Goal: Transaction & Acquisition: Subscribe to service/newsletter

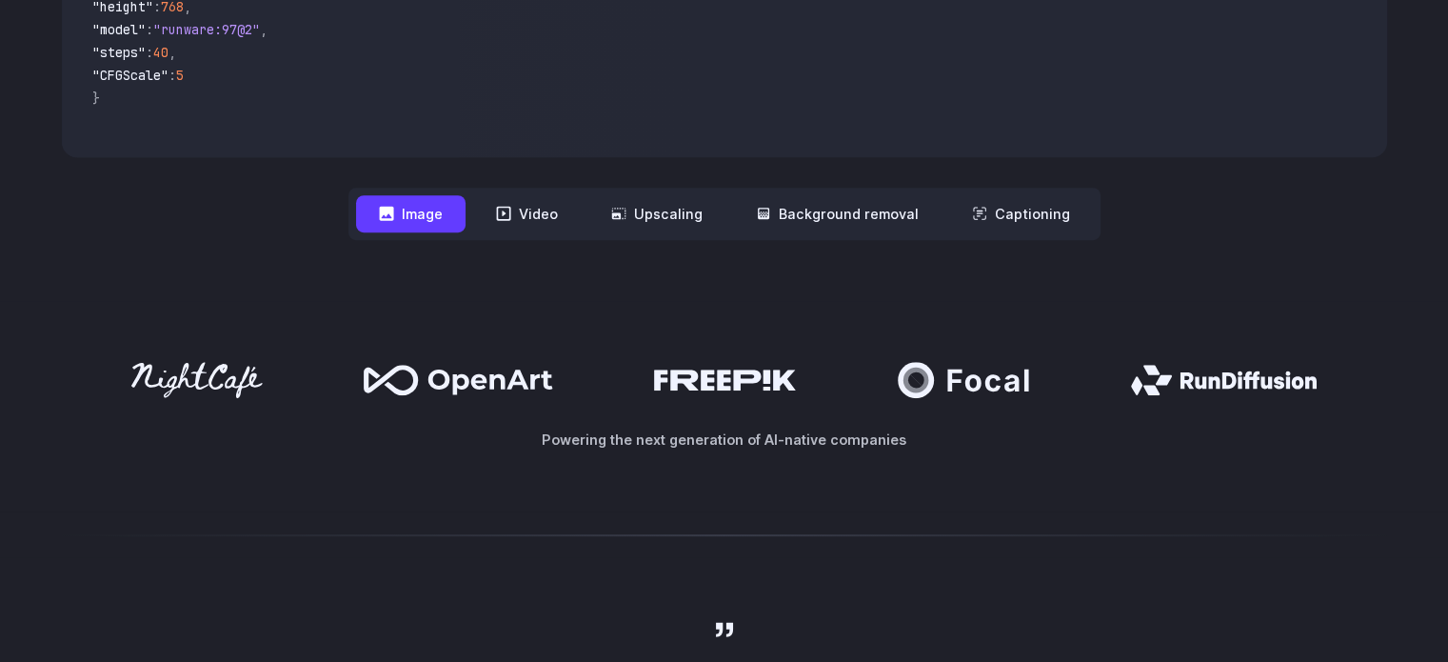
scroll to position [788, 0]
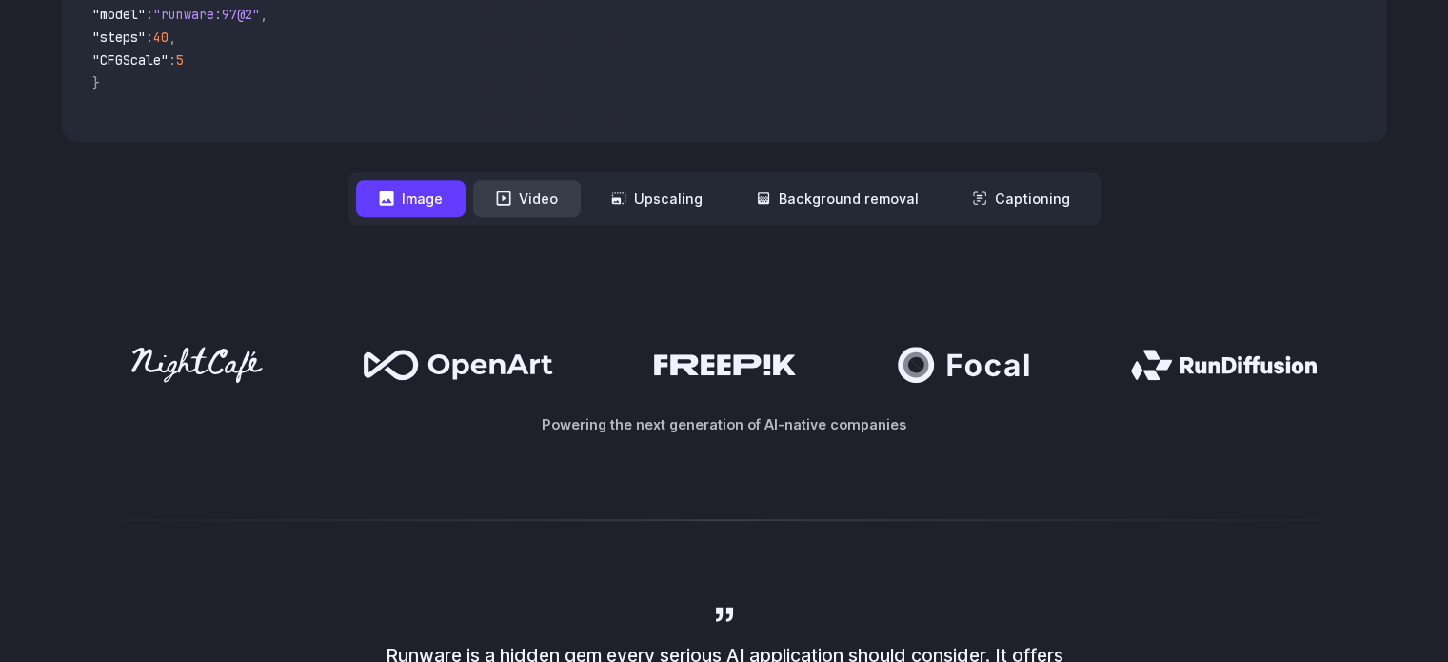
click at [508, 196] on icon at bounding box center [503, 198] width 14 height 14
click at [529, 195] on button "Video" at bounding box center [527, 198] width 108 height 37
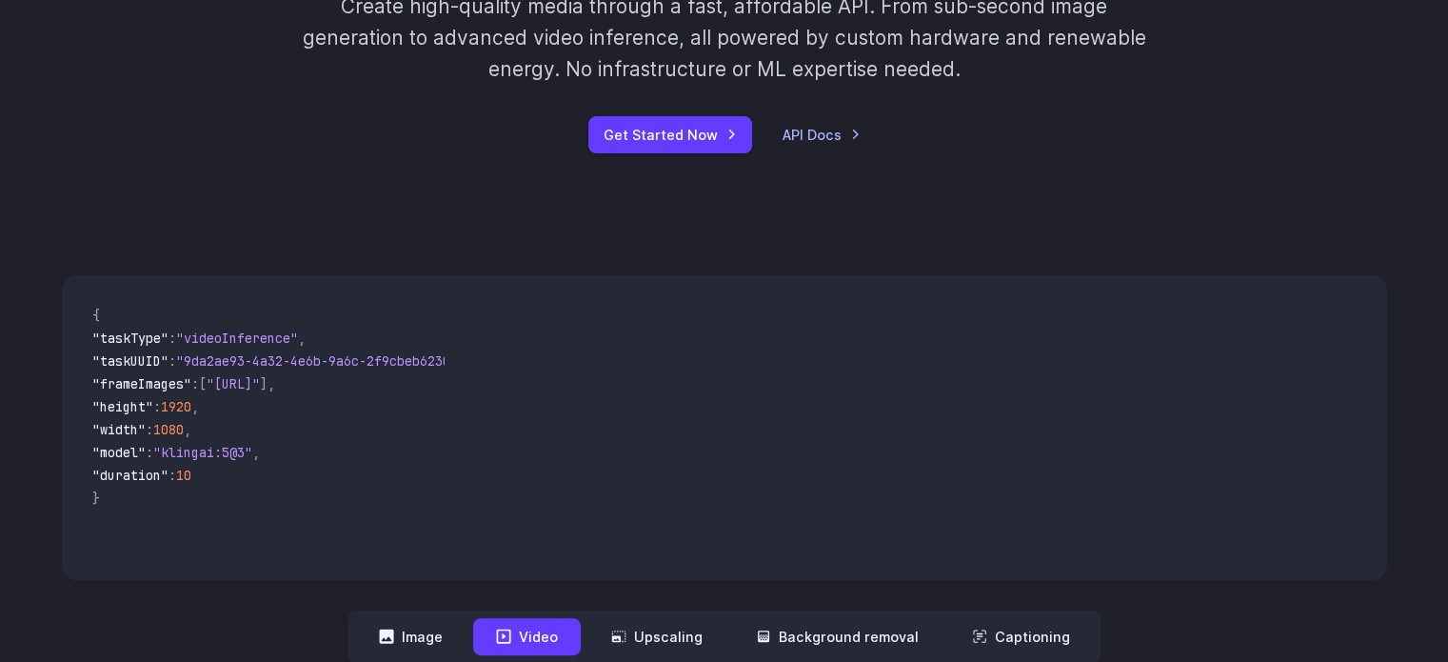
scroll to position [0, 0]
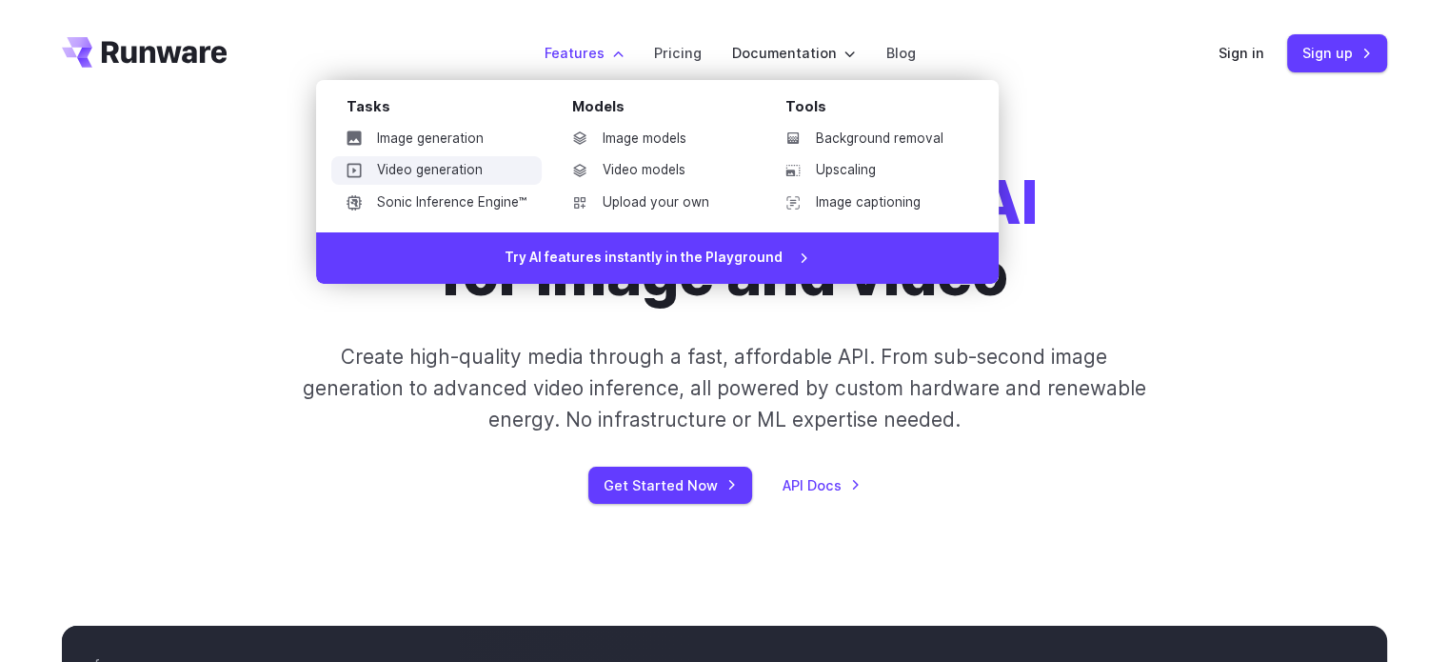
click at [472, 171] on link "Video generation" at bounding box center [436, 170] width 210 height 29
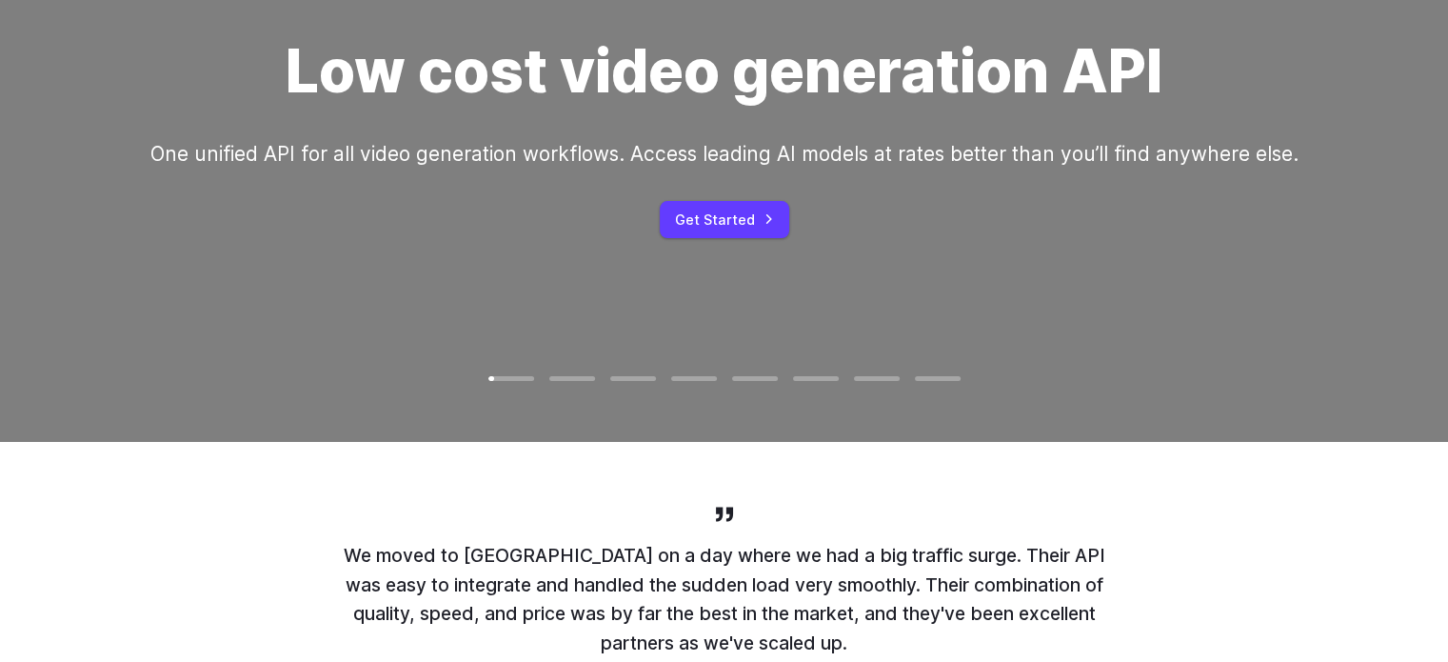
scroll to position [212, 0]
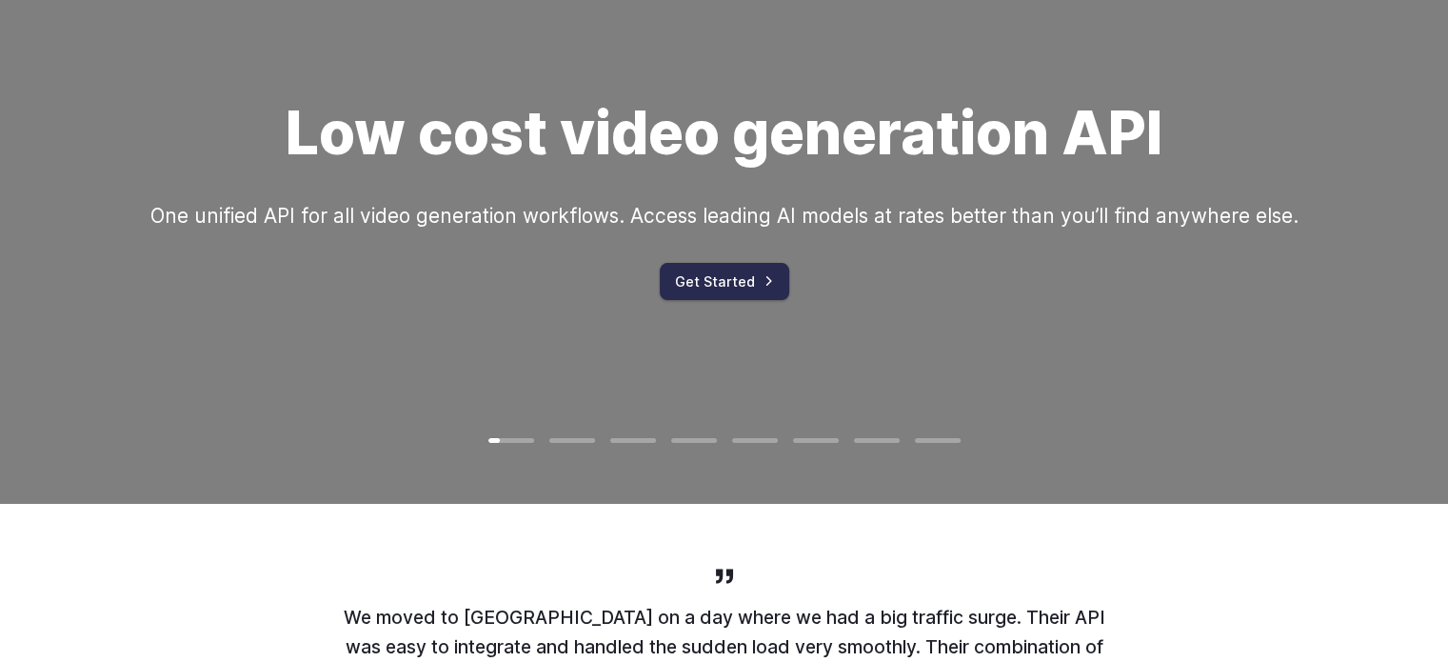
click at [762, 288] on link "Get Started" at bounding box center [724, 281] width 129 height 37
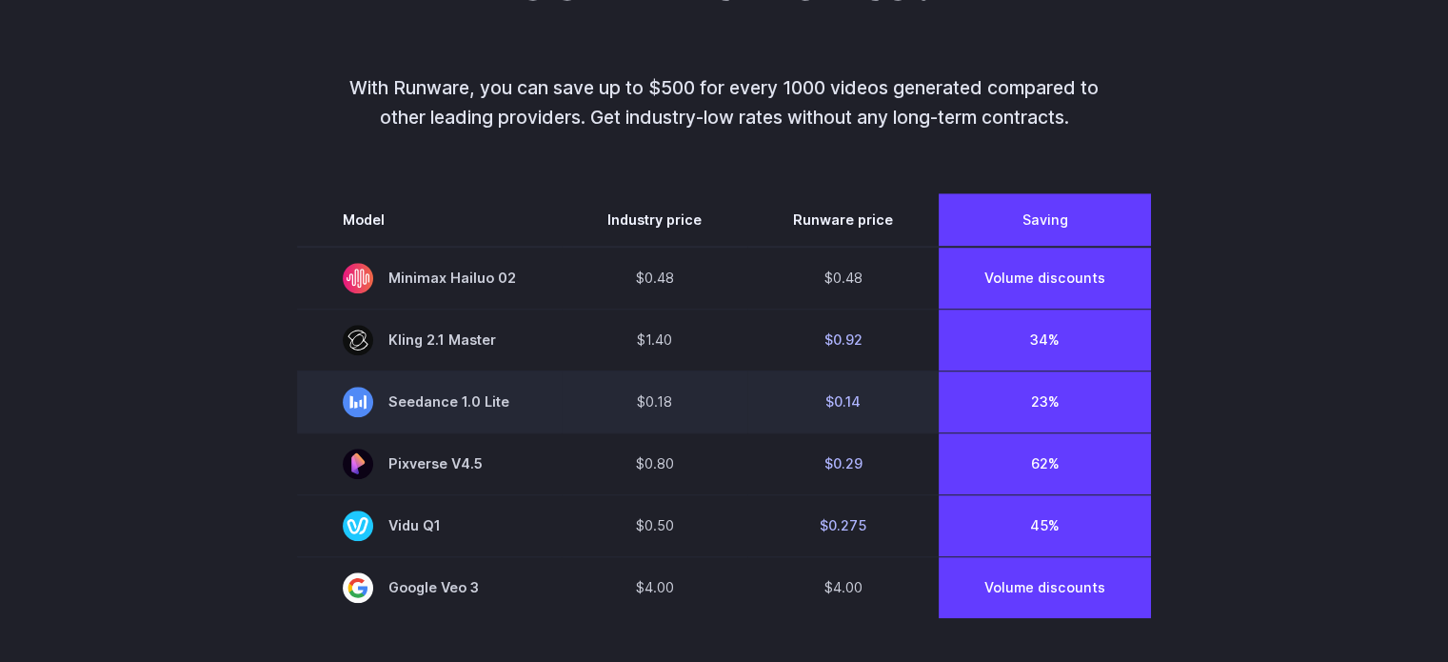
click at [1120, 389] on td "23%" at bounding box center [1045, 401] width 212 height 62
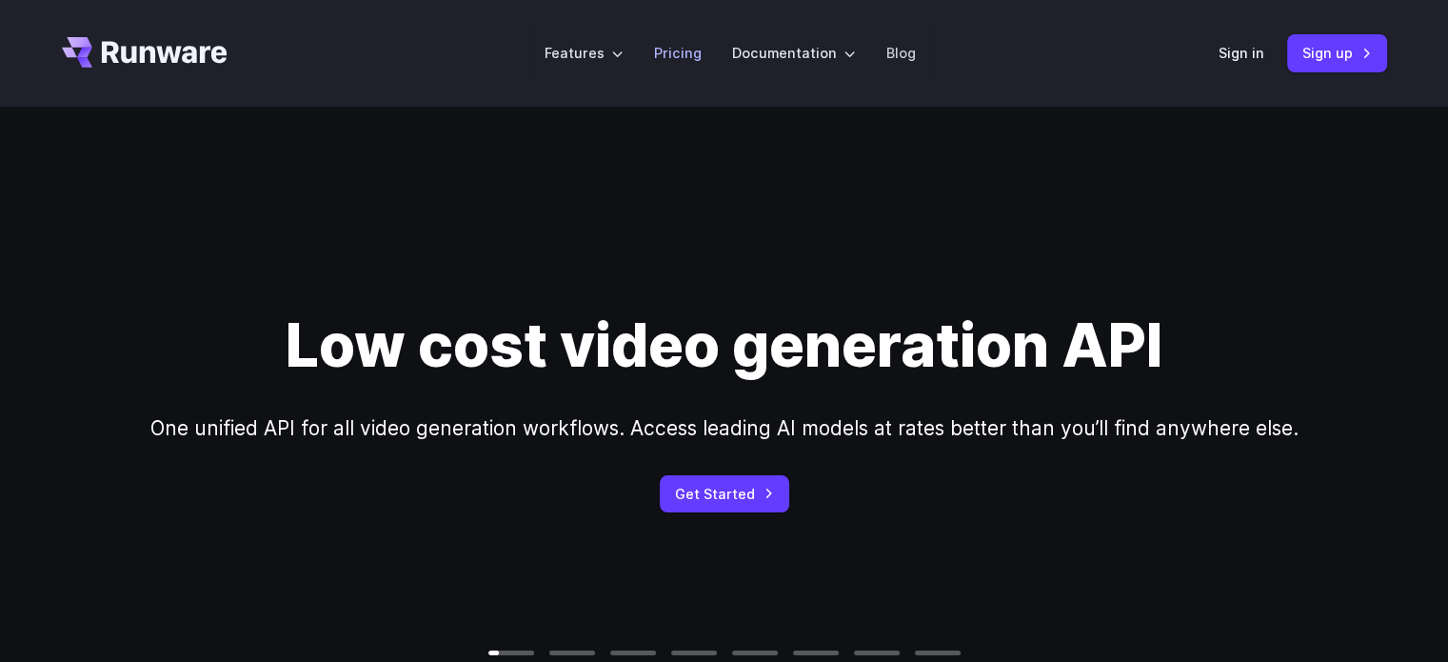
click at [705, 53] on li "Pricing" at bounding box center [678, 53] width 78 height 52
click at [675, 48] on link "Pricing" at bounding box center [678, 53] width 48 height 22
